Goal: Use online tool/utility

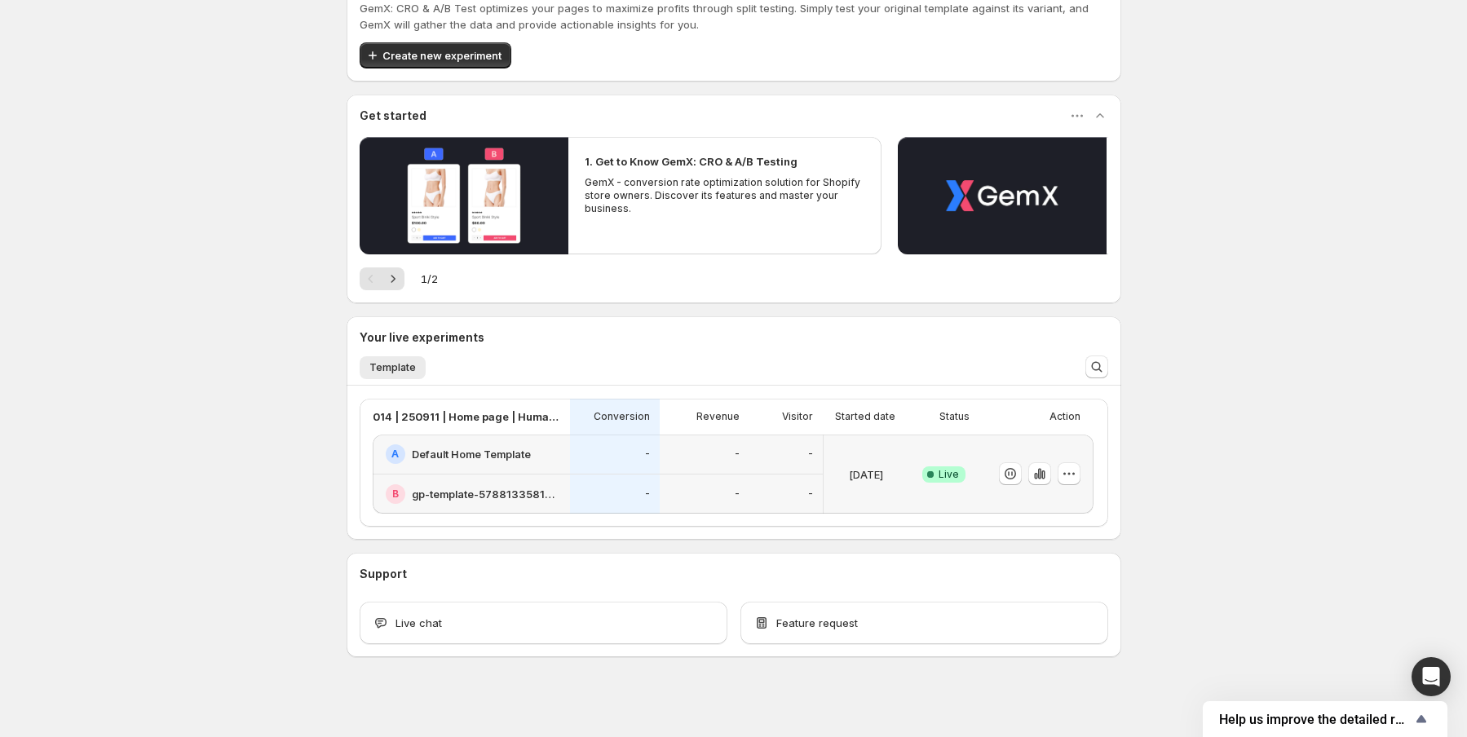
scroll to position [63, 0]
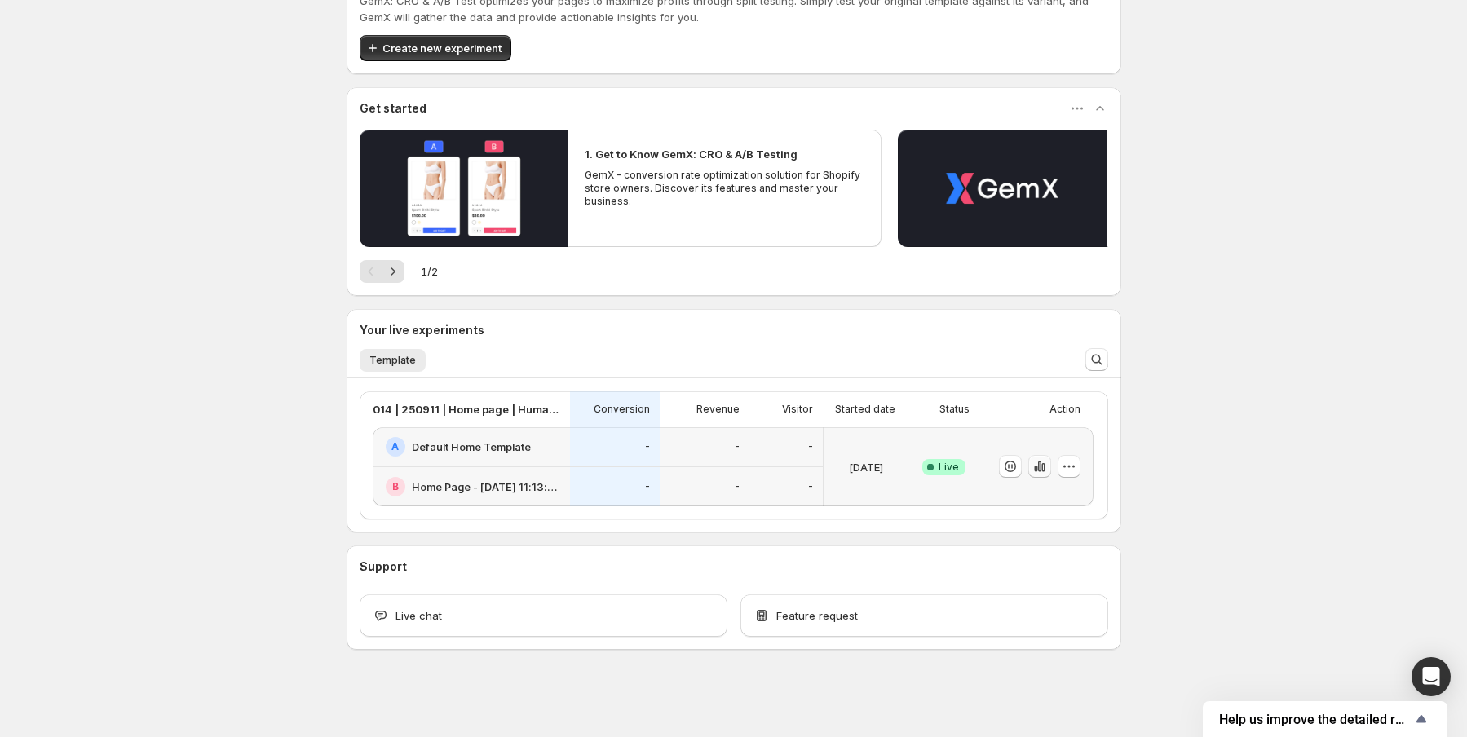
click at [1048, 468] on icon "button" at bounding box center [1040, 466] width 16 height 16
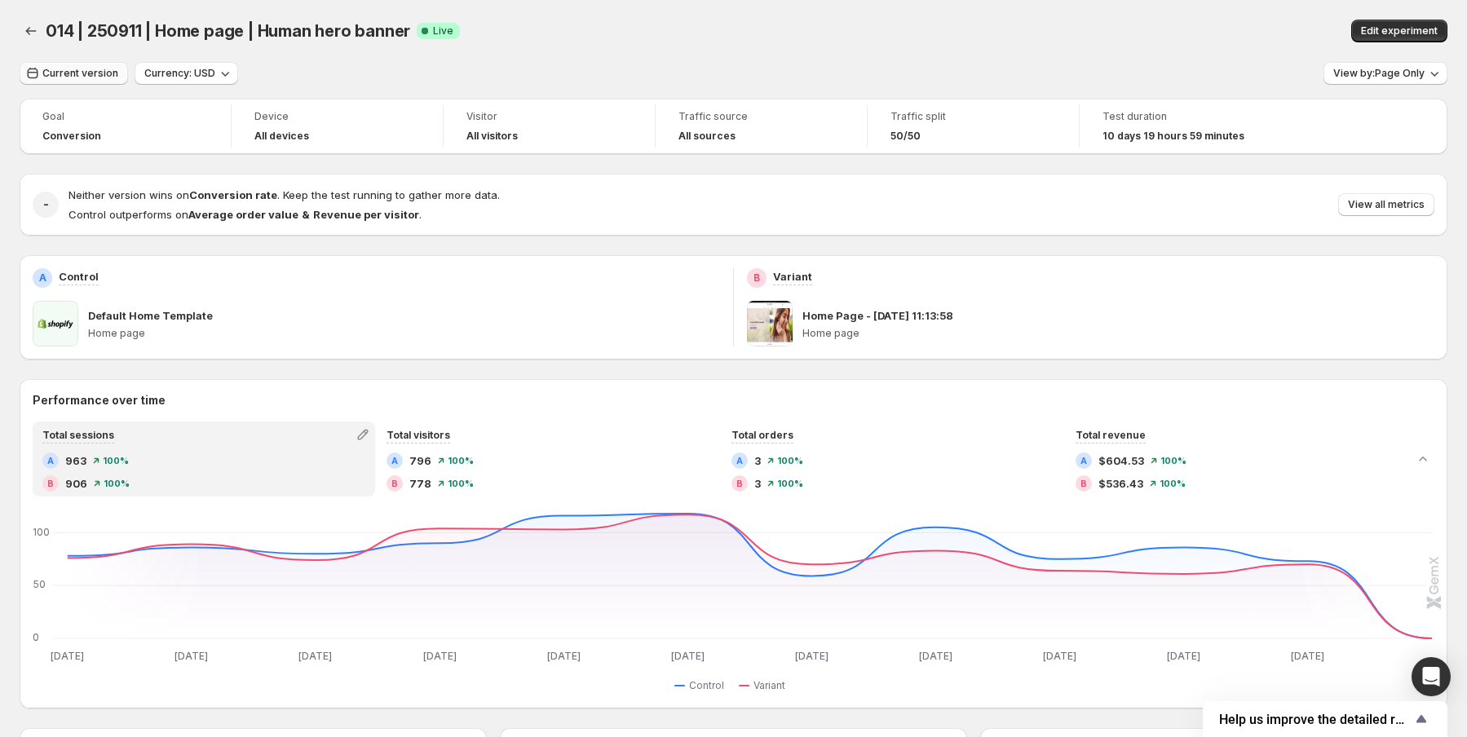
click at [98, 79] on span "Current version" at bounding box center [80, 73] width 76 height 13
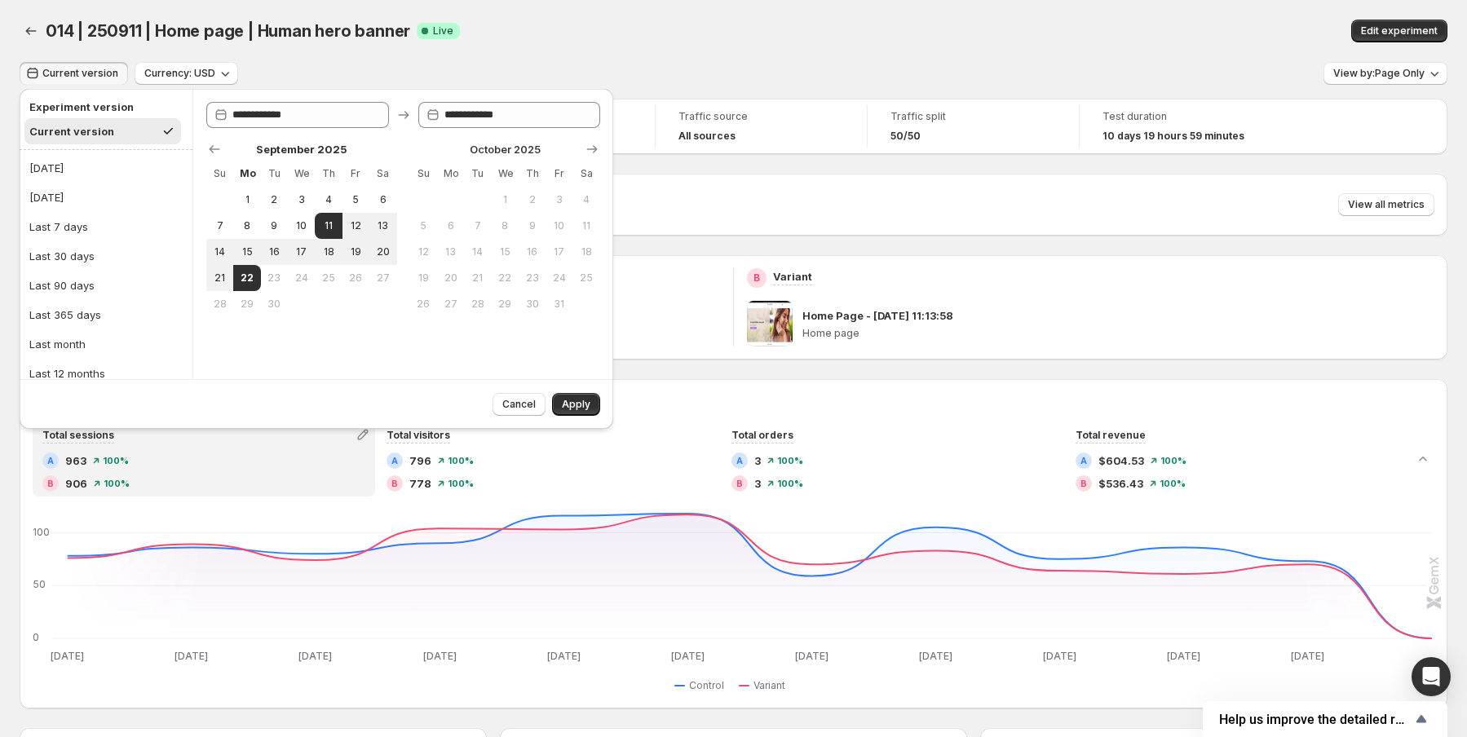
click at [98, 79] on span "Current version" at bounding box center [80, 73] width 76 height 13
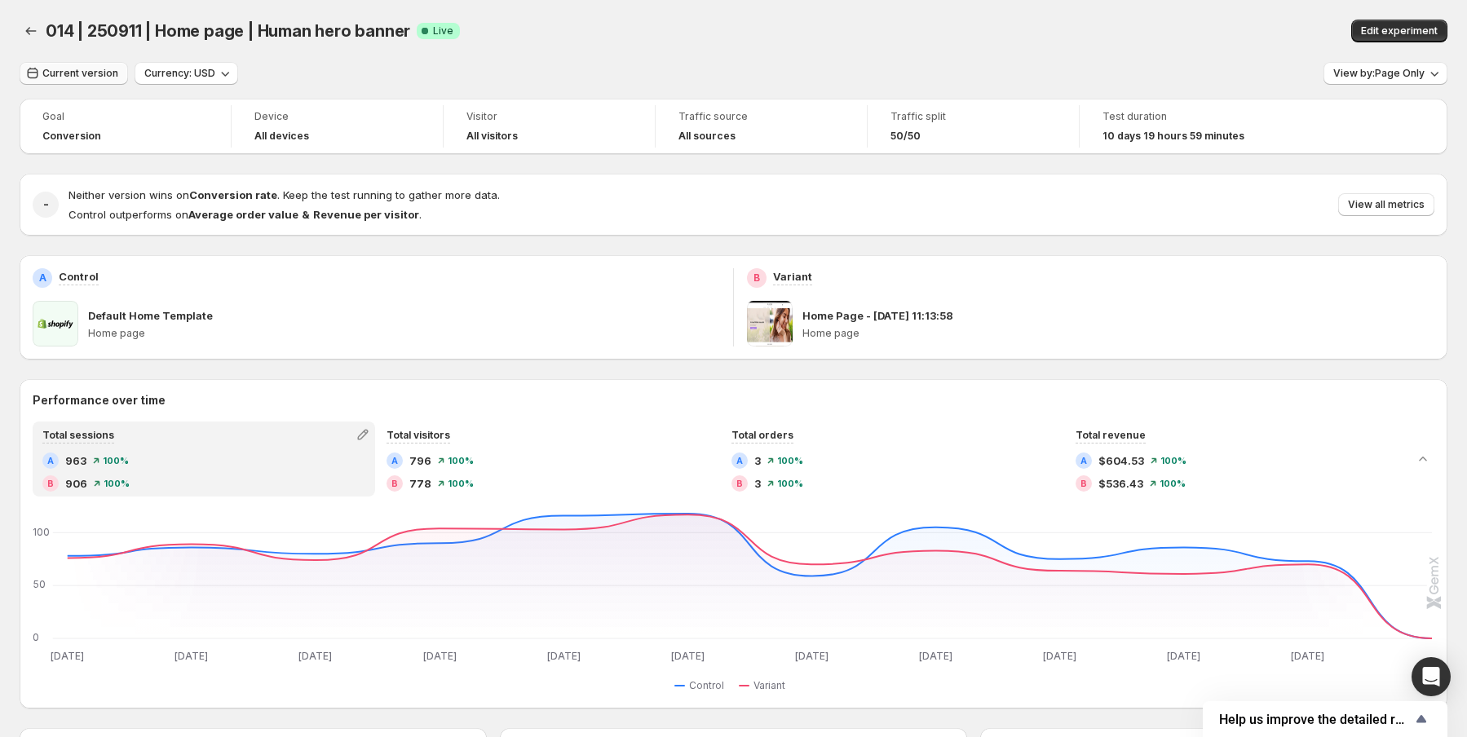
click at [85, 82] on button "Current version" at bounding box center [74, 73] width 108 height 23
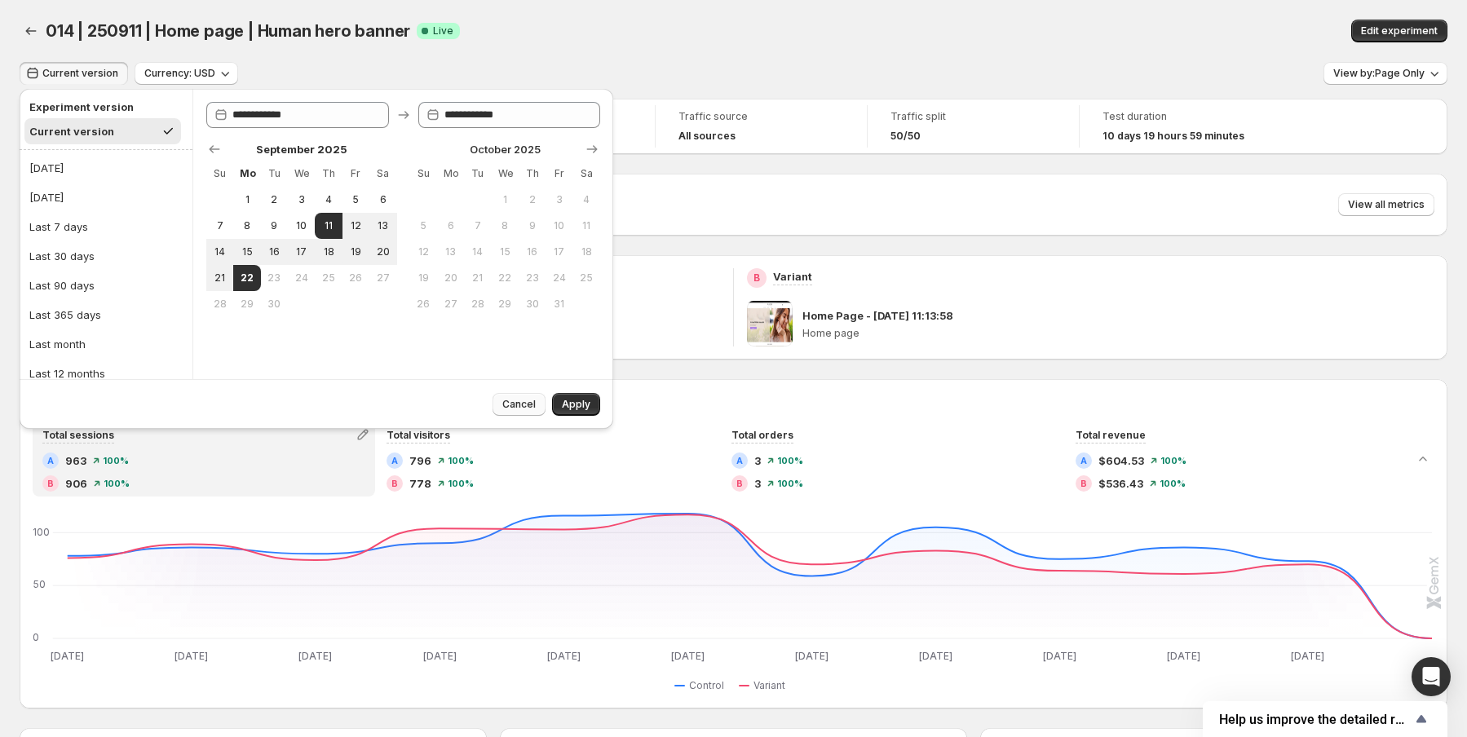
click at [529, 405] on span "Cancel" at bounding box center [518, 404] width 33 height 13
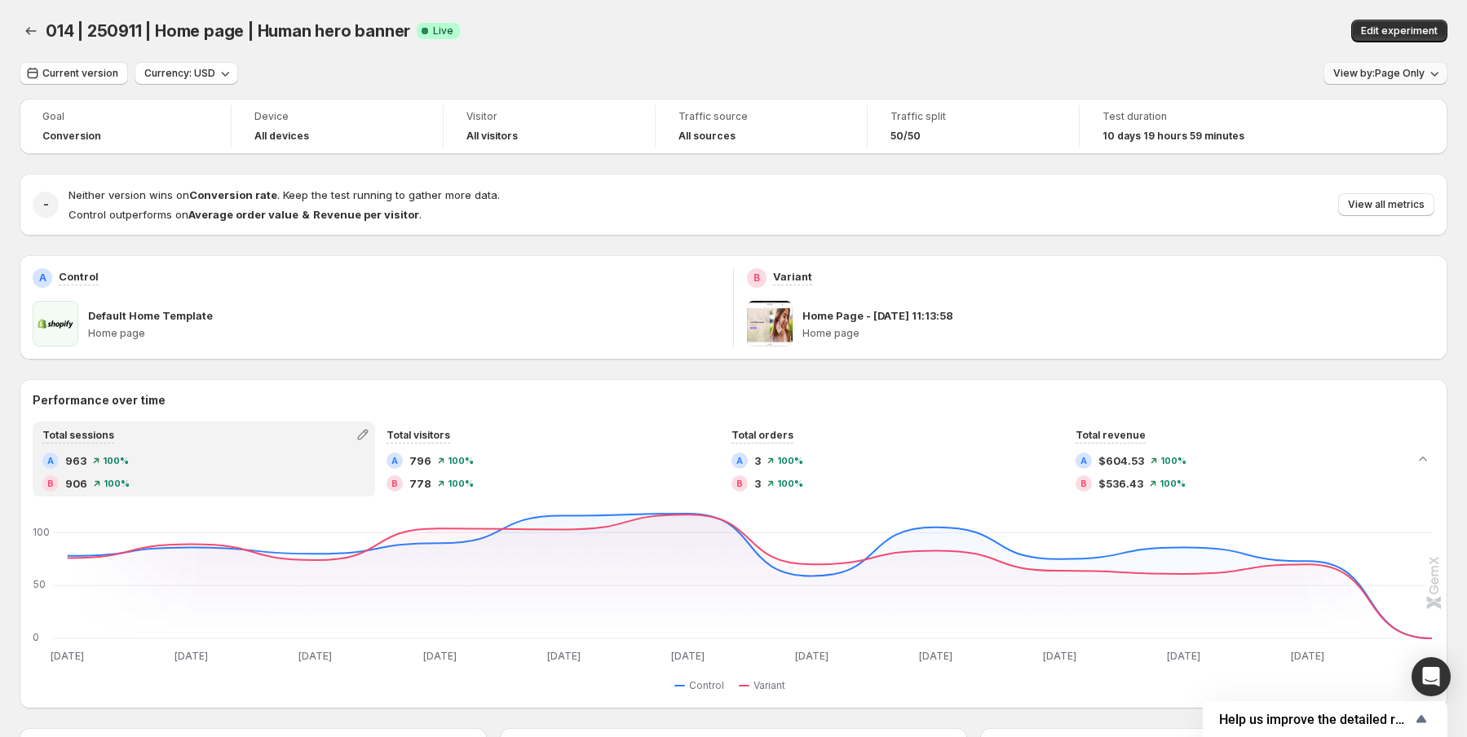
click at [1394, 67] on span "View by: Page Only" at bounding box center [1378, 73] width 91 height 13
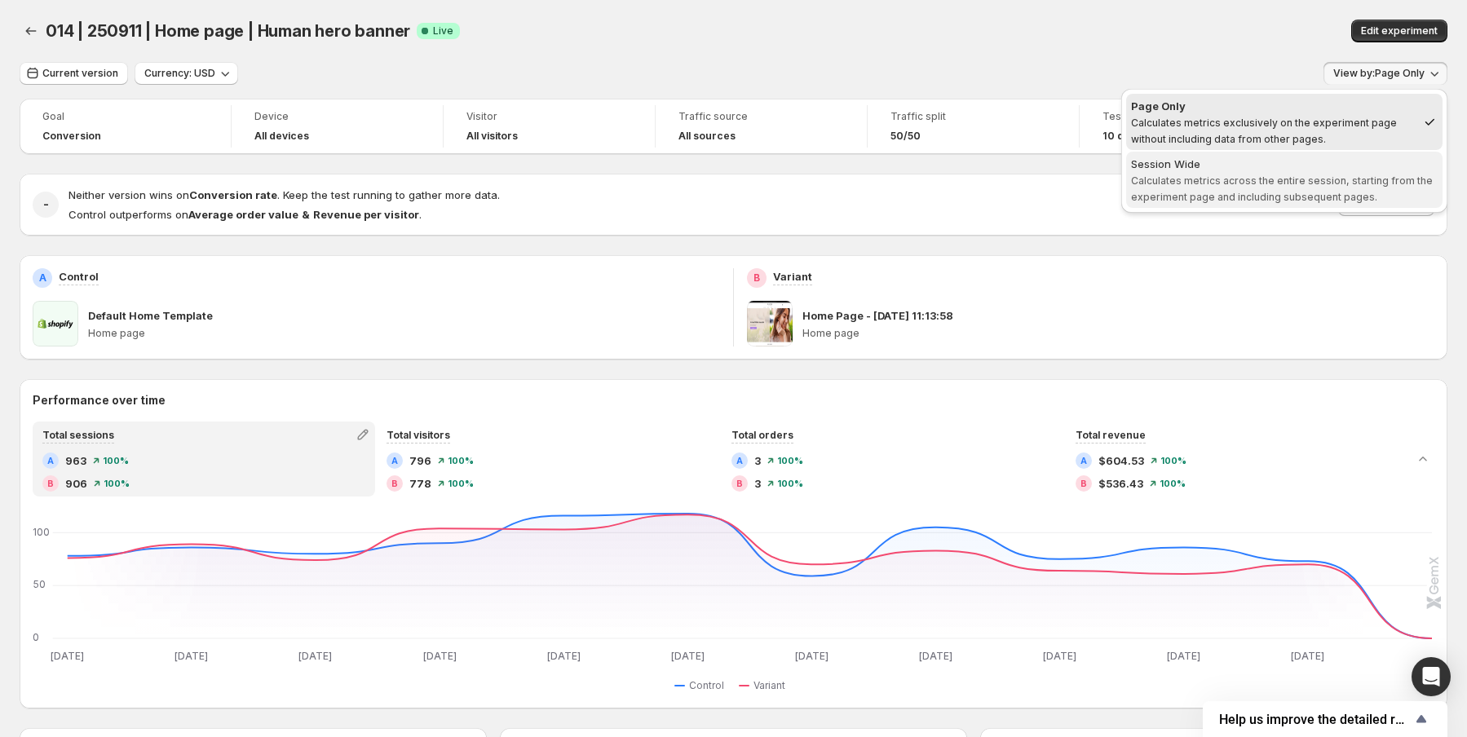
click at [1233, 192] on span "Calculates metrics across the entire session, starting from the experiment page…" at bounding box center [1282, 188] width 302 height 29
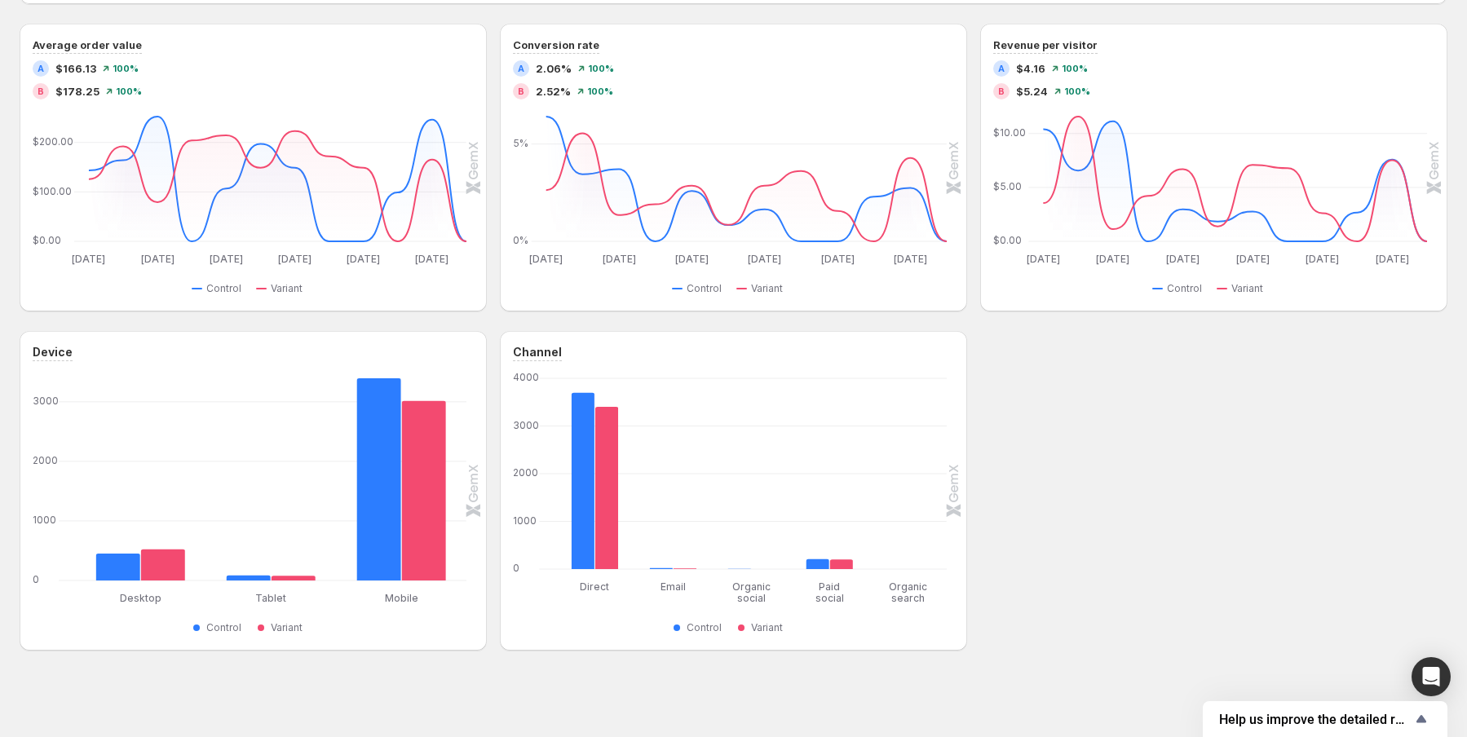
scroll to position [696, 0]
click at [1283, 440] on div "Device Desktop Desktop Tablet Tablet Mobile Mobile [PHONE_NUMBER] Control Varia…" at bounding box center [734, 489] width 1428 height 320
